Goal: Task Accomplishment & Management: Manage account settings

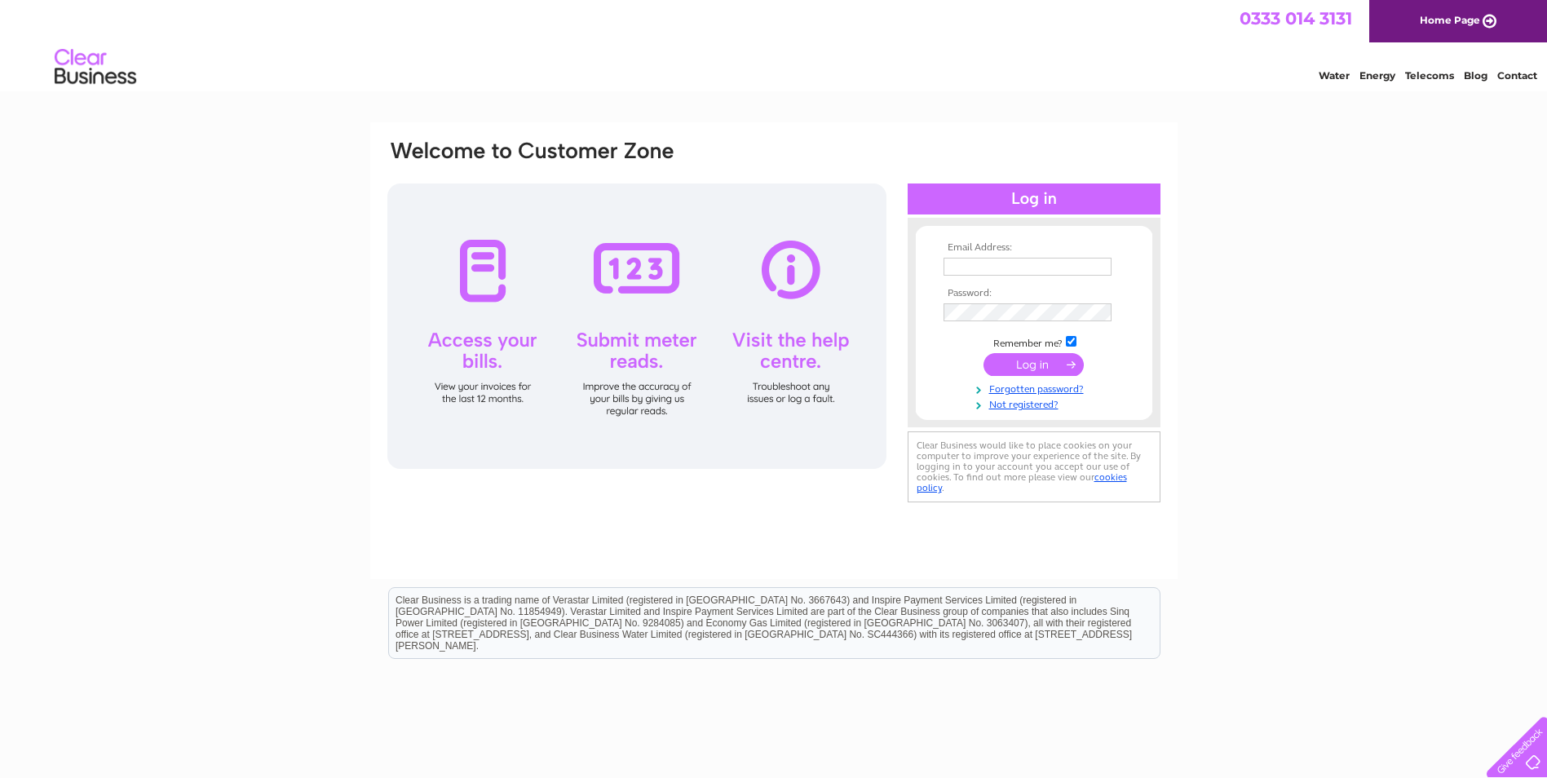
type input "[PERSON_NAME][EMAIL_ADDRESS][DOMAIN_NAME]"
click at [1053, 361] on input "submit" at bounding box center [1033, 364] width 100 height 23
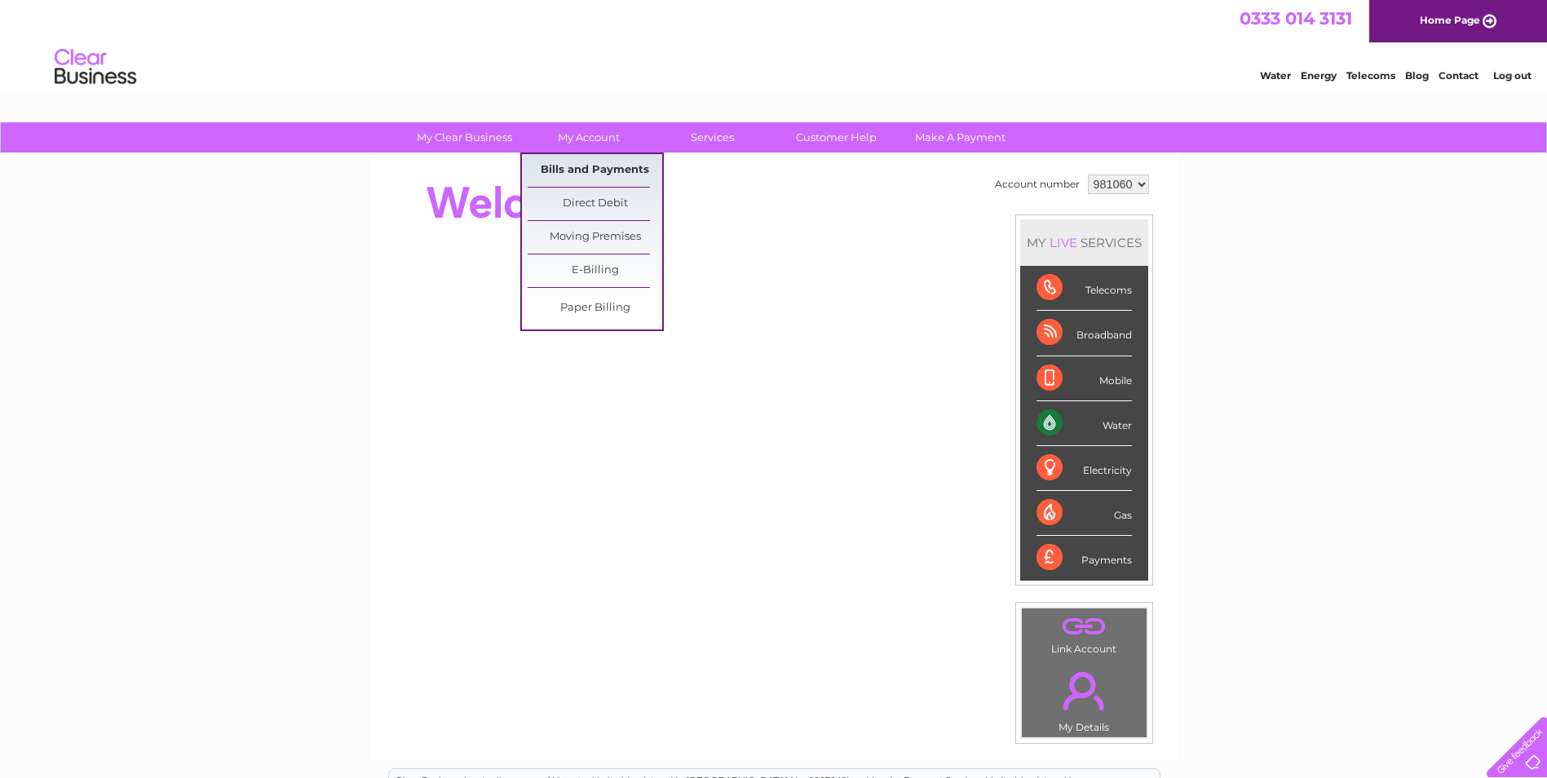
click at [587, 163] on link "Bills and Payments" at bounding box center [595, 170] width 135 height 33
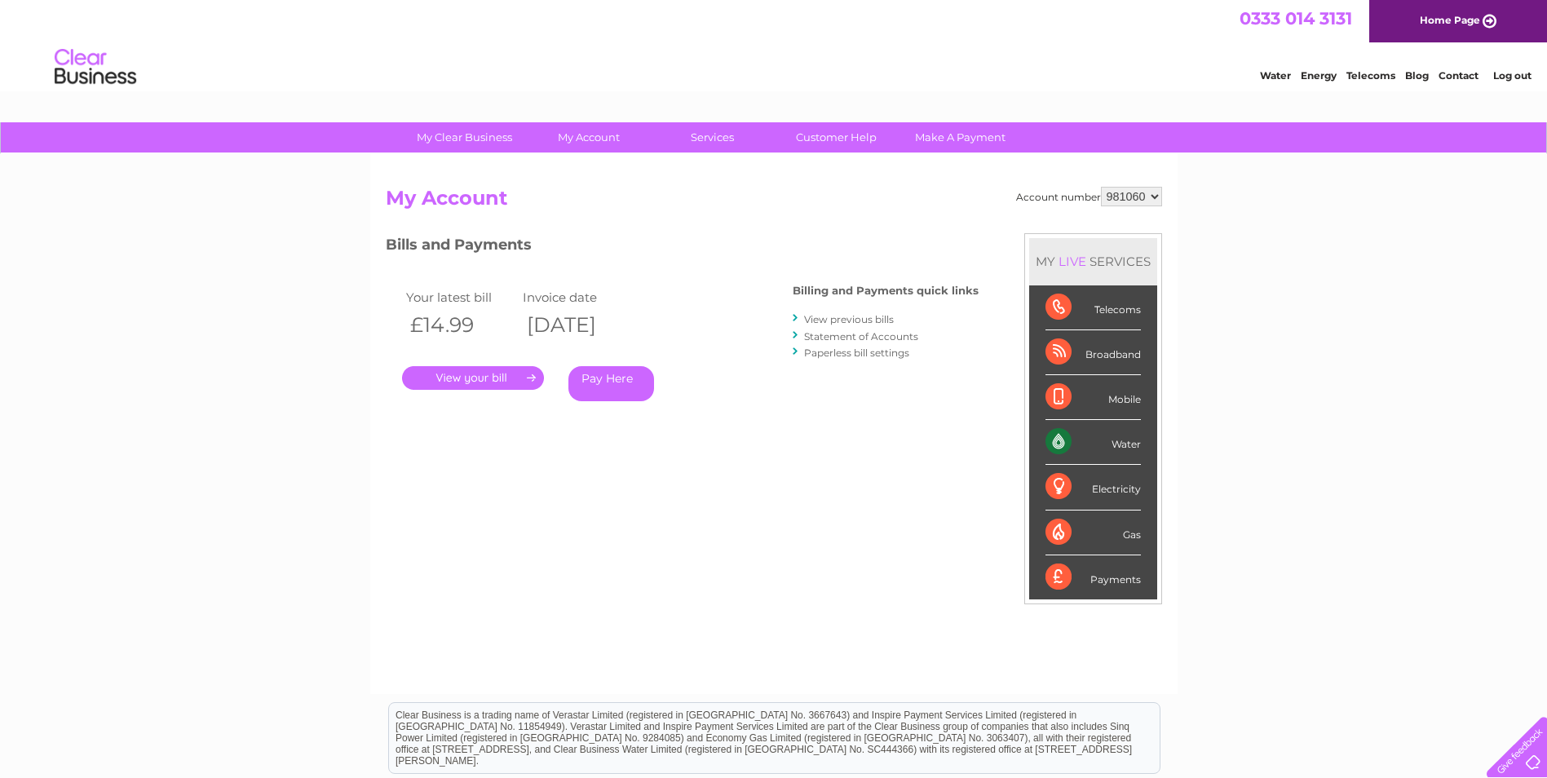
click at [535, 373] on link "." at bounding box center [473, 378] width 142 height 24
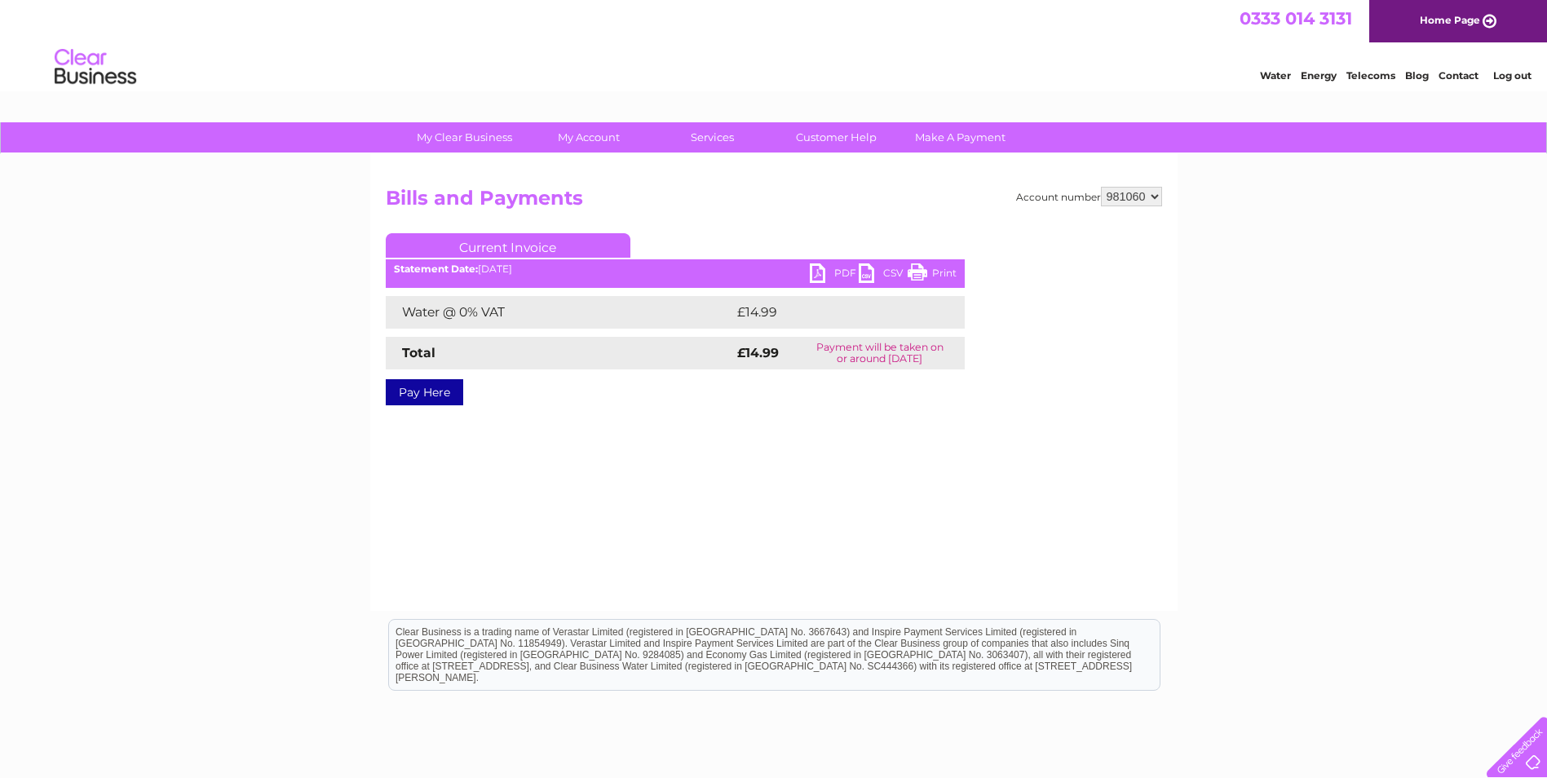
click at [816, 271] on link "PDF" at bounding box center [834, 275] width 49 height 24
